Goal: Check status: Check status

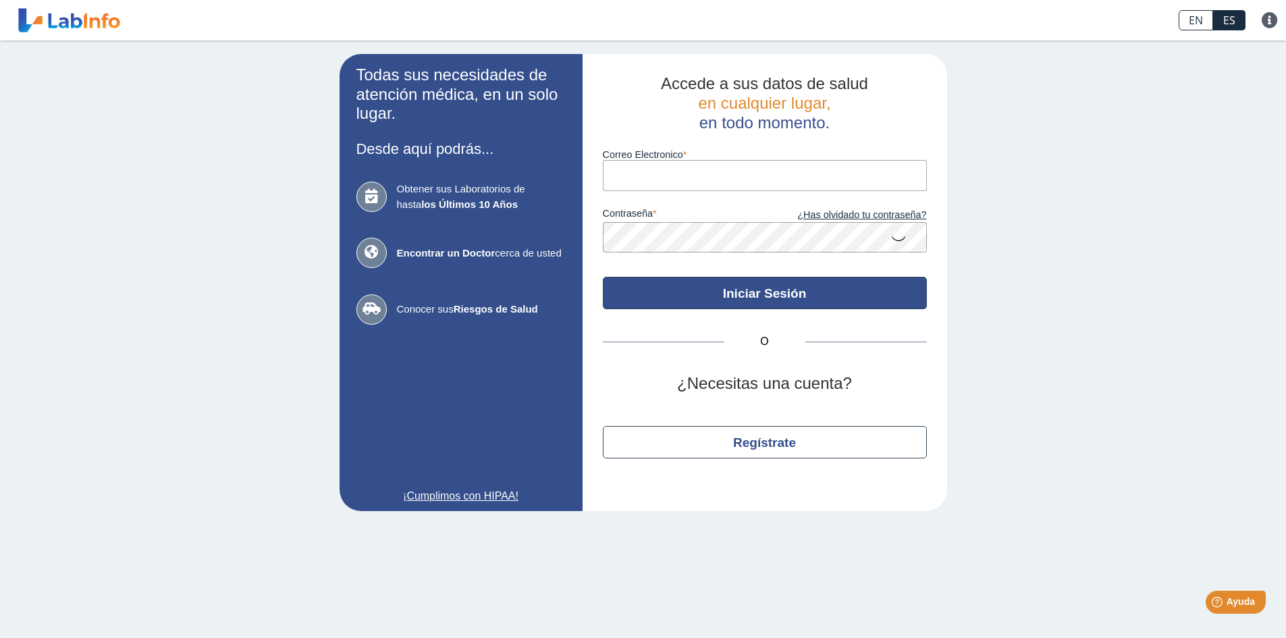
type input "[EMAIL_ADDRESS][DOMAIN_NAME]"
click at [695, 290] on button "Iniciar Sesión" at bounding box center [765, 293] width 324 height 32
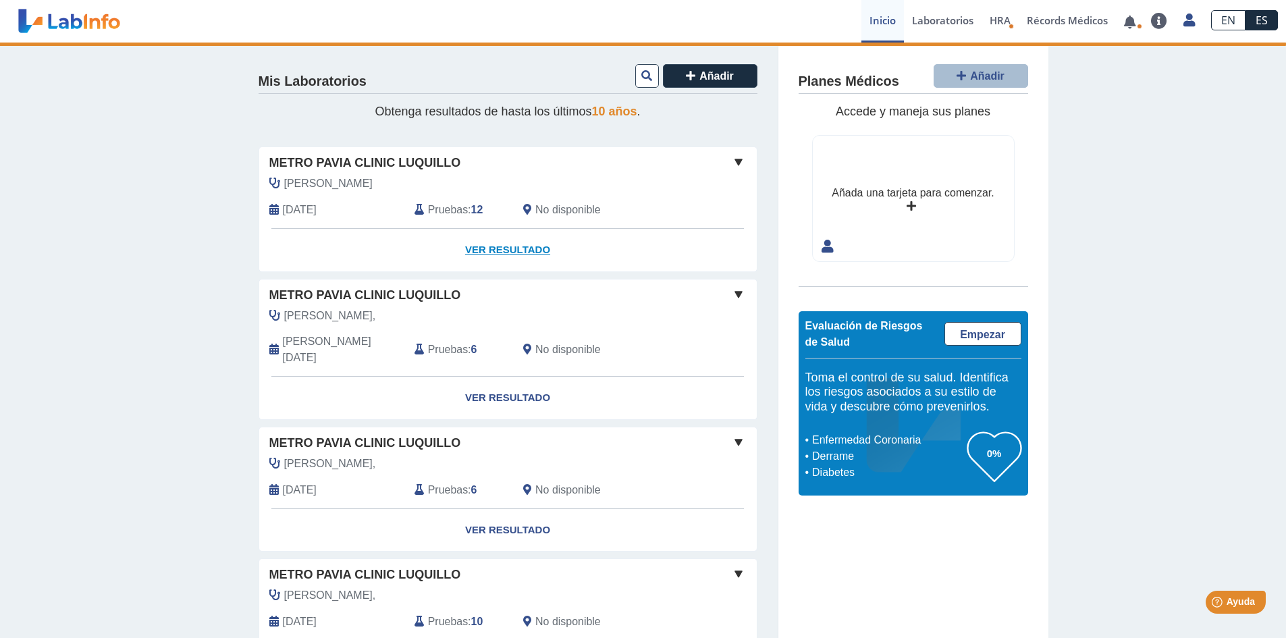
click at [519, 250] on link "Ver Resultado" at bounding box center [507, 250] width 497 height 43
click at [1178, 80] on div "Mis Laboratorios Añadir Obtenga resultados de hasta los últimos 10 años . Metro…" at bounding box center [643, 453] width 1286 height 821
click at [500, 250] on link "Ver Resultado" at bounding box center [507, 250] width 497 height 43
click at [498, 248] on link "Ver Resultado" at bounding box center [507, 250] width 497 height 43
